Goal: Obtain resource: Download file/media

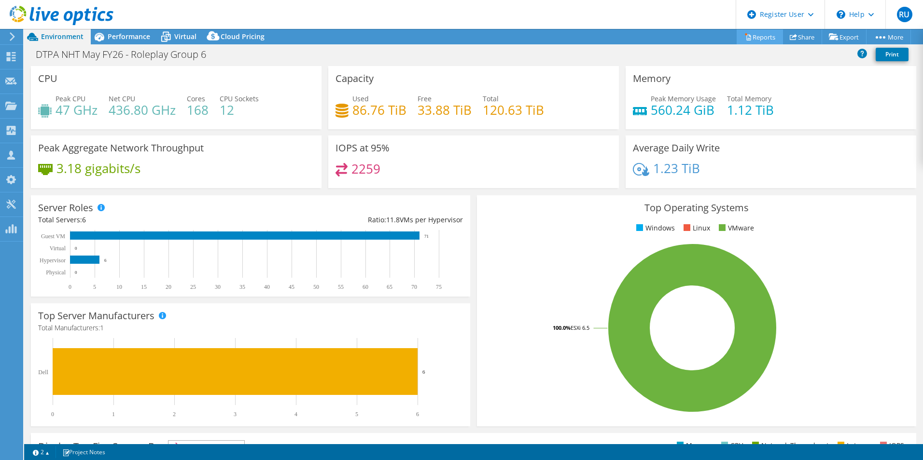
click at [755, 39] on link "Reports" at bounding box center [759, 36] width 46 height 15
click at [748, 37] on link "Reports" at bounding box center [759, 36] width 46 height 15
click at [762, 36] on link "Reports" at bounding box center [759, 36] width 46 height 15
click at [649, 54] on div "DTPA NHT May FY26 - Roleplay Group 6 Print" at bounding box center [473, 54] width 899 height 18
click at [749, 36] on link "Reports" at bounding box center [759, 36] width 46 height 15
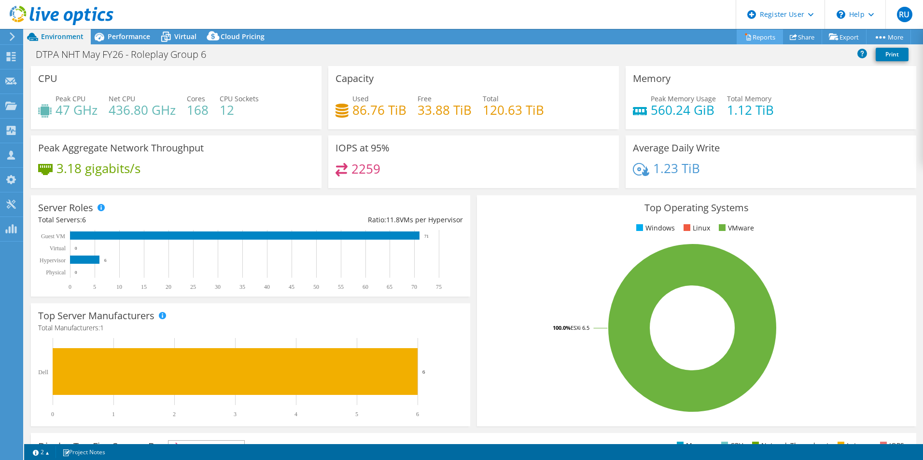
click at [743, 41] on link "Reports" at bounding box center [759, 36] width 46 height 15
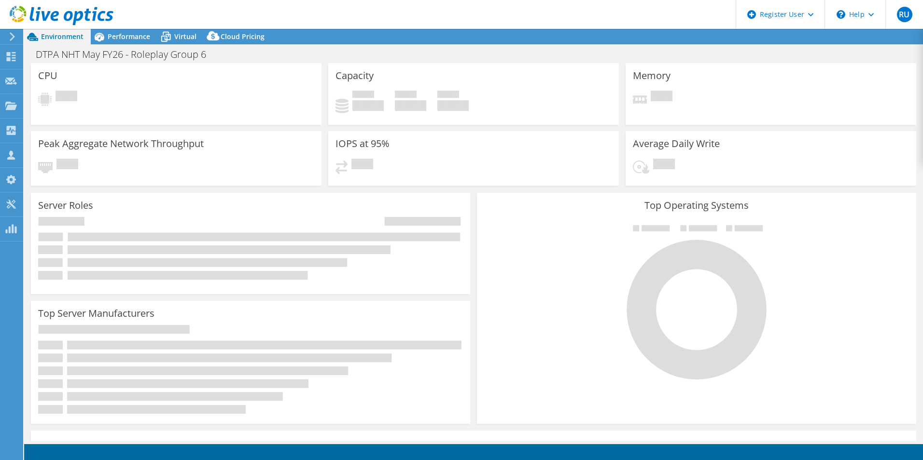
select select "USD"
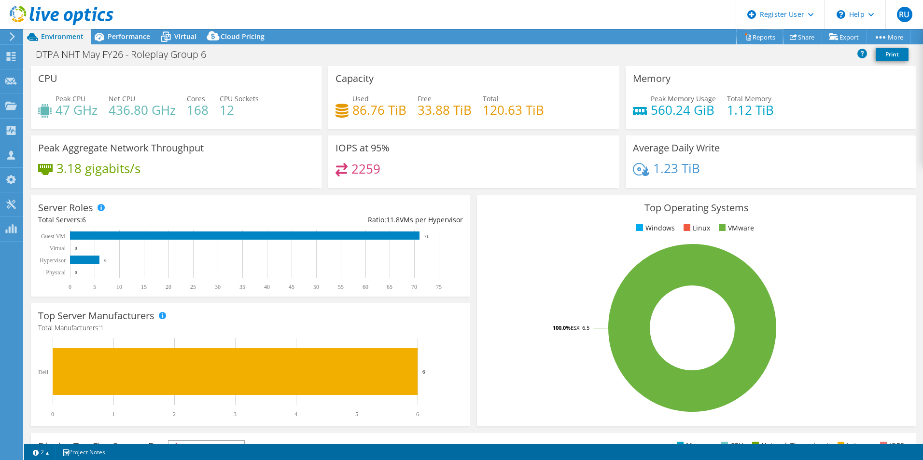
click at [762, 39] on link "Reports" at bounding box center [759, 36] width 46 height 15
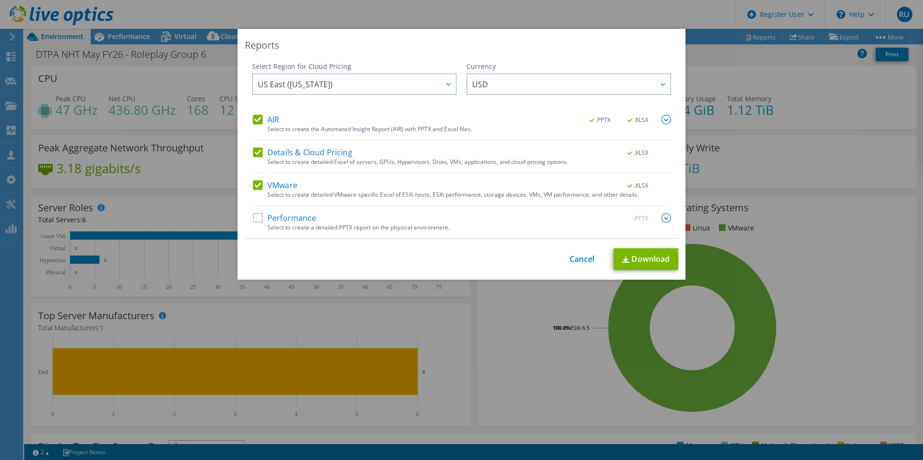
click at [254, 154] on label "Details & Cloud Pricing" at bounding box center [302, 153] width 99 height 10
click at [0, 0] on input "Details & Cloud Pricing" at bounding box center [0, 0] width 0 height 0
click at [255, 153] on label "Details & Cloud Pricing" at bounding box center [302, 153] width 99 height 10
click at [0, 0] on input "Details & Cloud Pricing" at bounding box center [0, 0] width 0 height 0
click at [655, 265] on link "Download" at bounding box center [645, 260] width 65 height 22
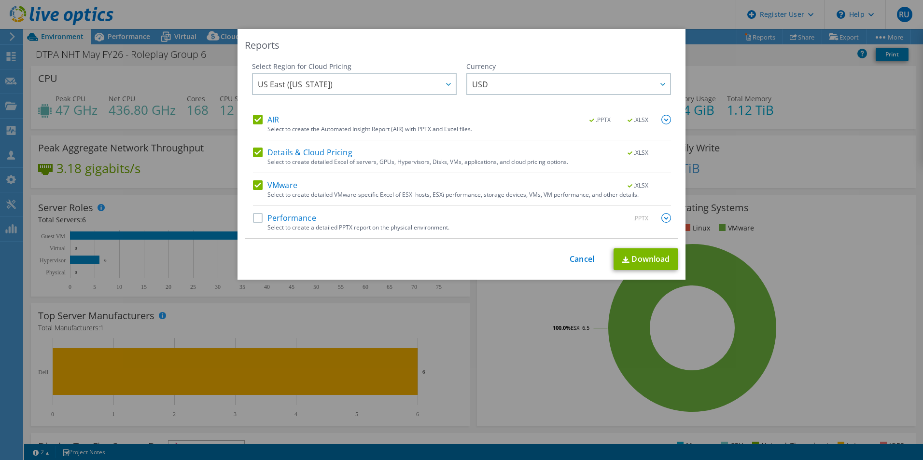
click at [827, 214] on div "Reports Select Region for Cloud Pricing Asia Pacific ([GEOGRAPHIC_DATA]) [GEOGR…" at bounding box center [461, 230] width 923 height 402
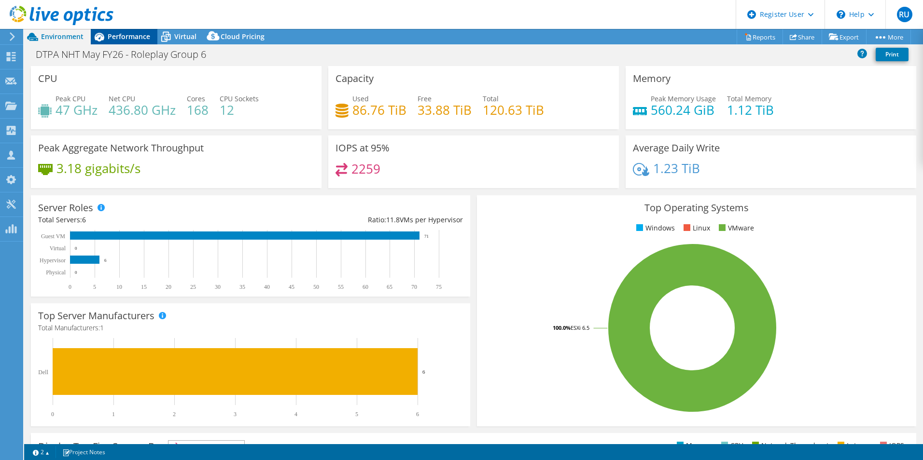
click at [136, 34] on span "Performance" at bounding box center [129, 36] width 42 height 9
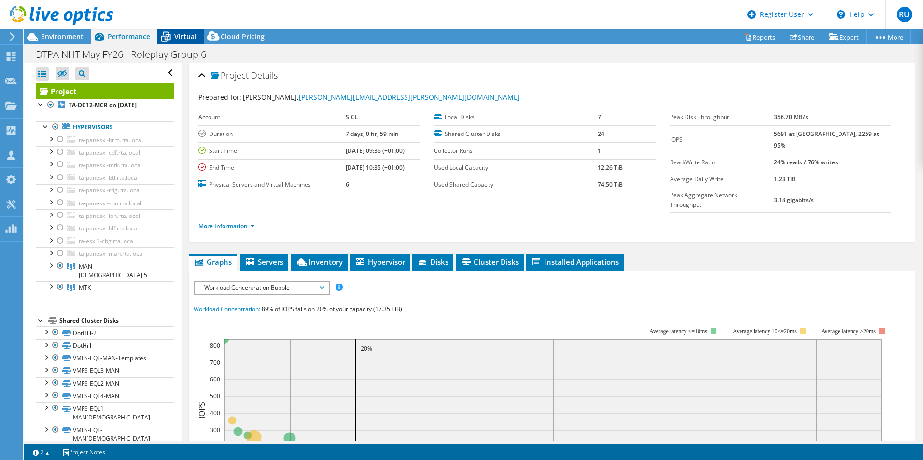
click at [171, 41] on icon at bounding box center [165, 36] width 17 height 17
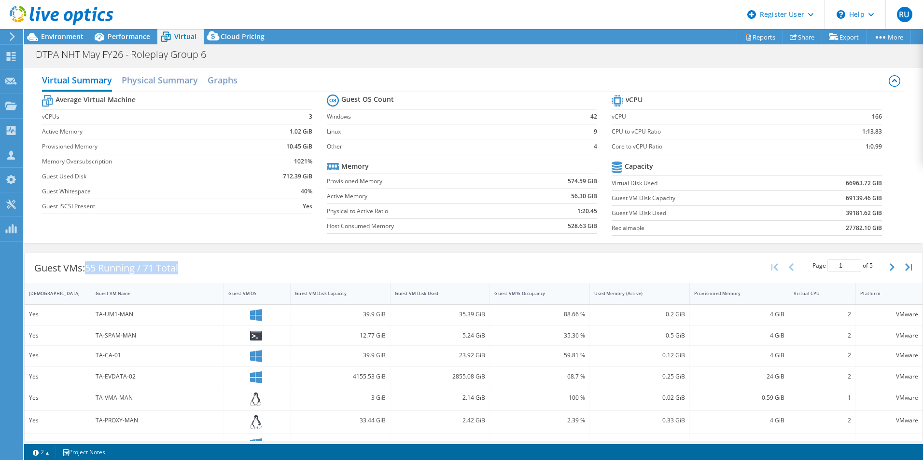
drag, startPoint x: 89, startPoint y: 269, endPoint x: 195, endPoint y: 268, distance: 106.2
click at [195, 268] on div "Guest VMs: 55 Running / 71 Total Page 1 of 5 5 rows 10 rows 20 rows 25 rows 50 …" at bounding box center [474, 268] width 898 height 30
drag, startPoint x: 195, startPoint y: 268, endPoint x: 183, endPoint y: 269, distance: 11.6
click at [183, 269] on div "Guest VMs: 55 Running / 71 Total" at bounding box center [106, 268] width 163 height 30
